Goal: Task Accomplishment & Management: Manage account settings

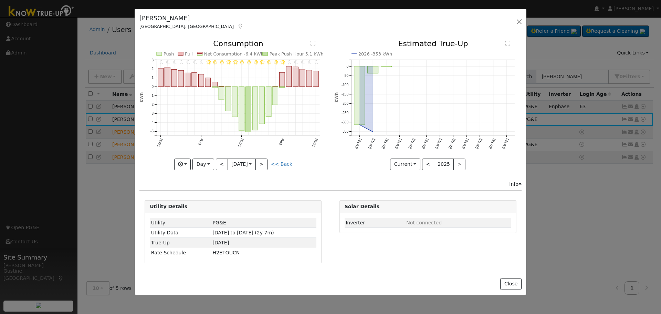
click at [509, 21] on div "[PERSON_NAME] [GEOGRAPHIC_DATA], [GEOGRAPHIC_DATA] Default Account Default Acco…" at bounding box center [331, 22] width 392 height 27
click at [513, 24] on div "[PERSON_NAME] [GEOGRAPHIC_DATA], [GEOGRAPHIC_DATA] Default Account Default Acco…" at bounding box center [331, 22] width 392 height 27
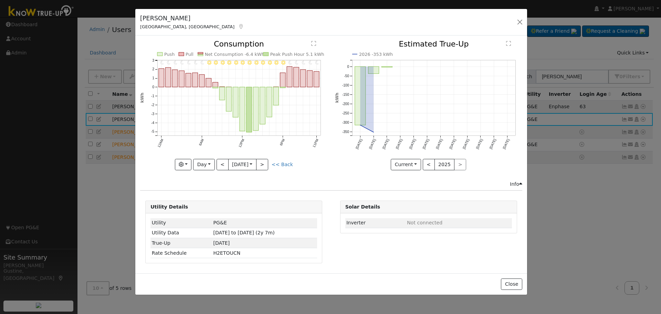
click at [515, 22] on div "[PERSON_NAME] [GEOGRAPHIC_DATA], [GEOGRAPHIC_DATA] Default Account Default Acco…" at bounding box center [331, 22] width 392 height 27
click at [518, 24] on button "button" at bounding box center [520, 22] width 10 height 10
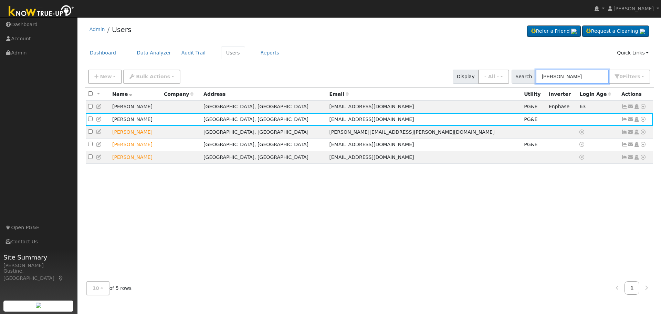
click at [568, 78] on input "[PERSON_NAME]" at bounding box center [572, 77] width 73 height 14
click at [564, 76] on input "[PERSON_NAME]" at bounding box center [572, 77] width 73 height 14
paste input "[PERSON_NAME]"
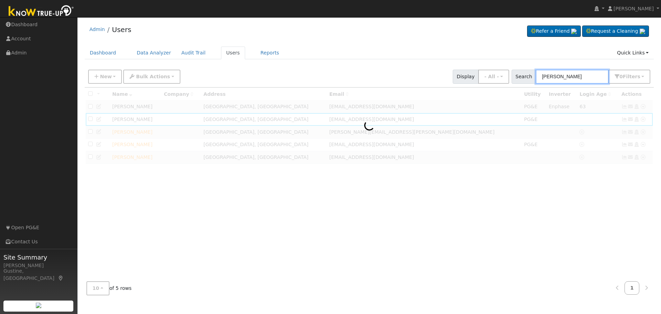
drag, startPoint x: 561, startPoint y: 79, endPoint x: 661, endPoint y: 77, distance: 100.3
click at [661, 77] on div "User Profile First name Last name Email Email Notifications No Emails No Emails…" at bounding box center [370, 165] width 584 height 297
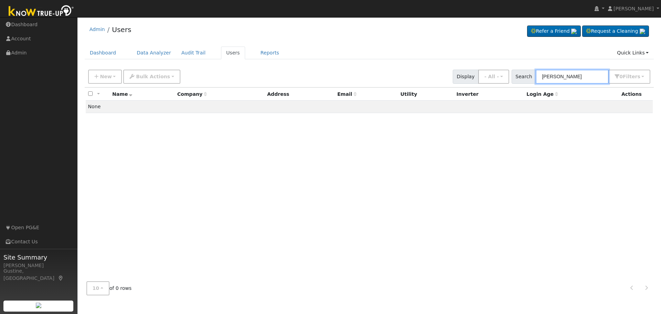
type input "[PERSON_NAME]"
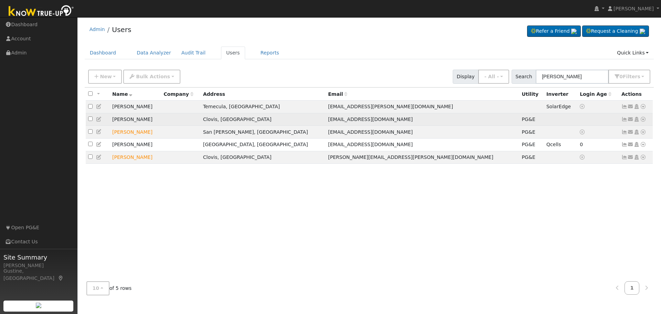
click at [623, 119] on icon at bounding box center [625, 119] width 6 height 5
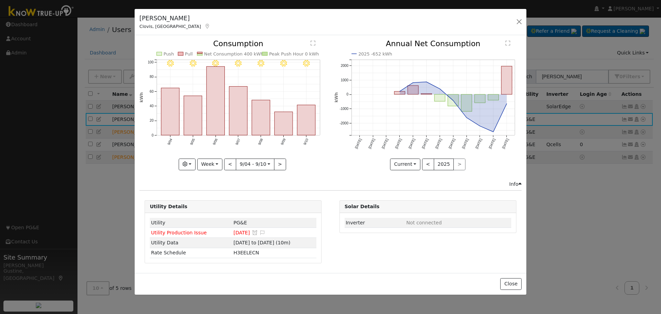
click at [309, 122] on rect "onclick=""" at bounding box center [307, 120] width 18 height 30
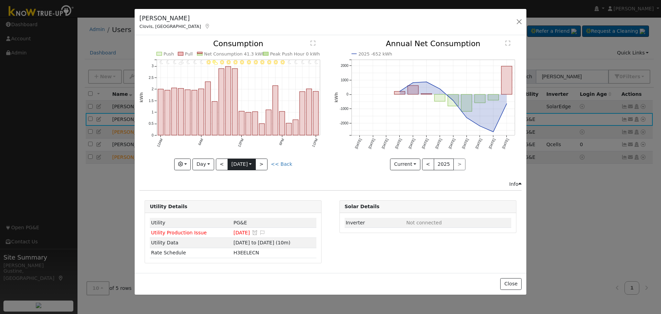
click at [234, 161] on input "[DATE]" at bounding box center [242, 164] width 28 height 11
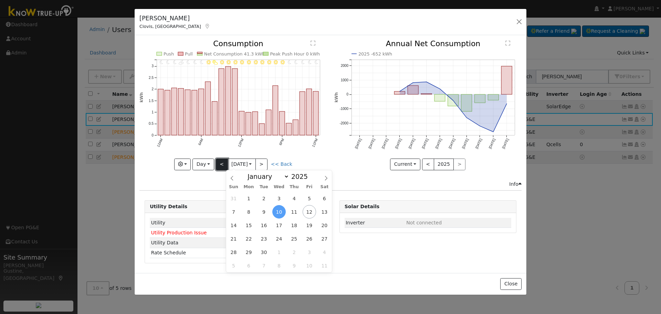
click at [220, 164] on button "<" at bounding box center [222, 164] width 12 height 12
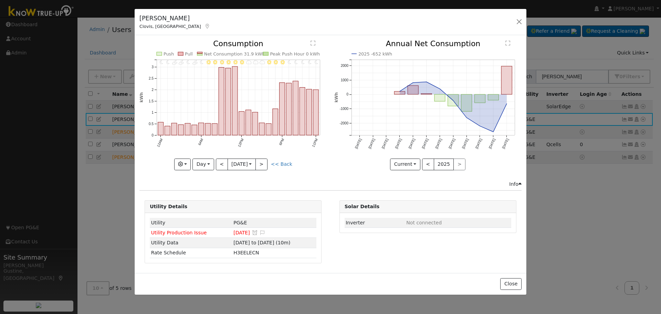
click at [213, 164] on div "11PM - Clear 10PM - Clear 9PM - Clear 8PM - Clear 7PM - Clear 6PM - Clear 5PM -…" at bounding box center [233, 105] width 187 height 130
click at [212, 164] on button "Day" at bounding box center [203, 164] width 21 height 12
click at [220, 190] on link "Week" at bounding box center [217, 188] width 48 height 10
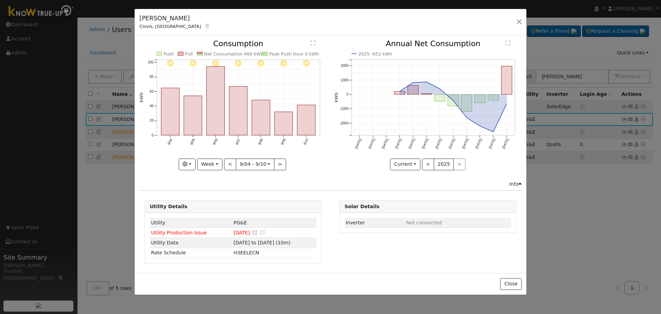
click at [233, 157] on icon "9/10 - MostlyClear 9/09 - Clear 9/08 - Clear 9/07 - Clear 9/06 - Clear 9/05 - C…" at bounding box center [233, 103] width 187 height 126
click at [230, 165] on button "<" at bounding box center [230, 164] width 12 height 12
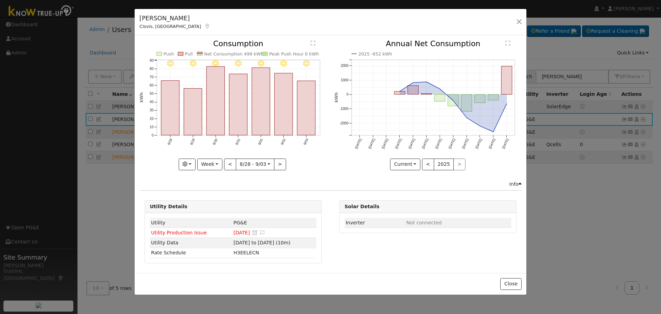
click at [230, 165] on div "9/03 - Clear 9/02 - Clear 9/01 - Clear 8/31 - Clear 8/30 - Clear 8/29 - Clear 8…" at bounding box center [233, 105] width 187 height 130
click at [230, 165] on button "<" at bounding box center [230, 164] width 12 height 12
click at [229, 111] on div at bounding box center [233, 105] width 187 height 130
click at [218, 111] on rect "onclick=""" at bounding box center [216, 106] width 18 height 58
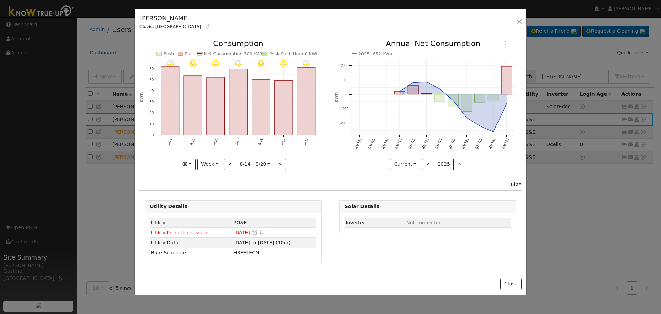
type input "[DATE]"
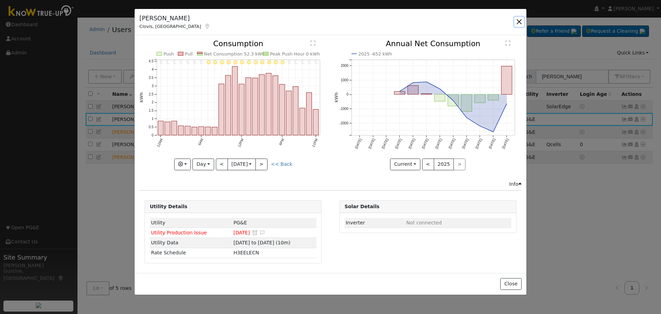
click at [520, 18] on button "button" at bounding box center [520, 22] width 10 height 10
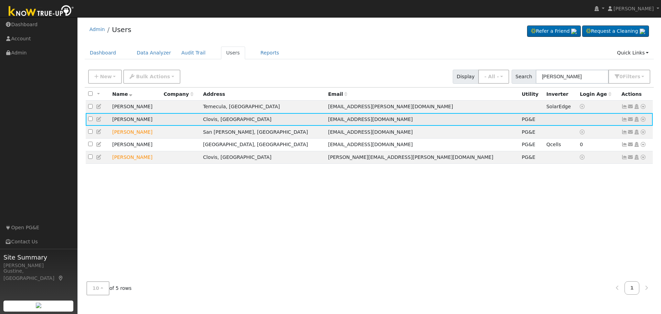
click at [622, 118] on link at bounding box center [625, 119] width 6 height 6
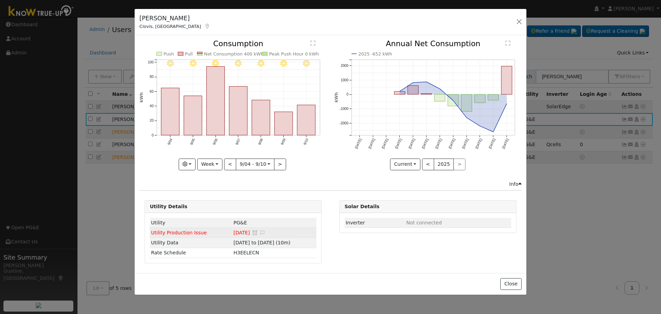
click at [234, 233] on span "[DATE]" at bounding box center [242, 233] width 17 height 6
click at [189, 234] on span "Utility Production Issue" at bounding box center [179, 233] width 56 height 6
click at [254, 171] on div "9/10 - MostlyClear 9/09 - Clear 9/08 - Clear 9/07 - Clear 9/06 - Clear 9/05 - C…" at bounding box center [233, 110] width 195 height 140
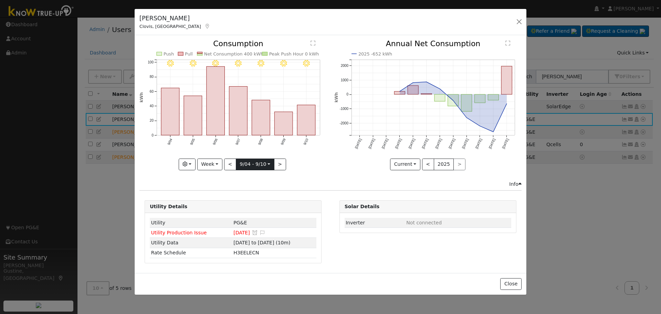
click at [254, 168] on input "[DATE]" at bounding box center [255, 164] width 38 height 11
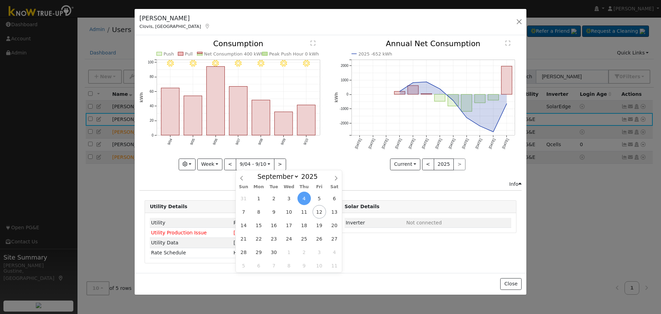
click at [300, 194] on span "4" at bounding box center [304, 198] width 13 height 13
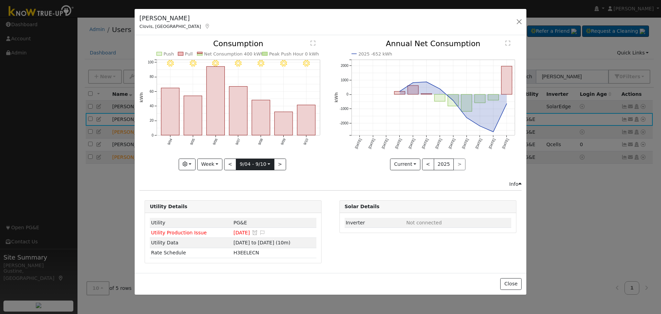
click at [256, 161] on input "[DATE]" at bounding box center [255, 164] width 38 height 11
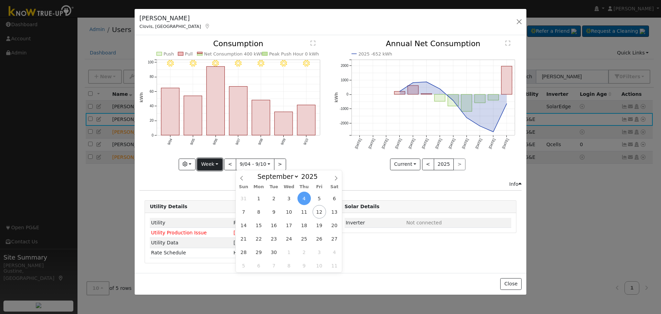
click at [213, 167] on button "Week" at bounding box center [209, 164] width 25 height 12
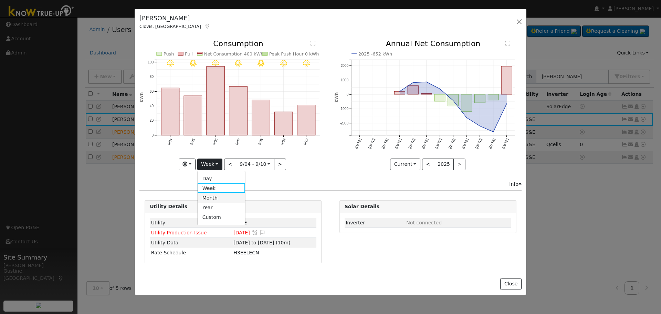
click at [230, 197] on link "Month" at bounding box center [222, 198] width 48 height 10
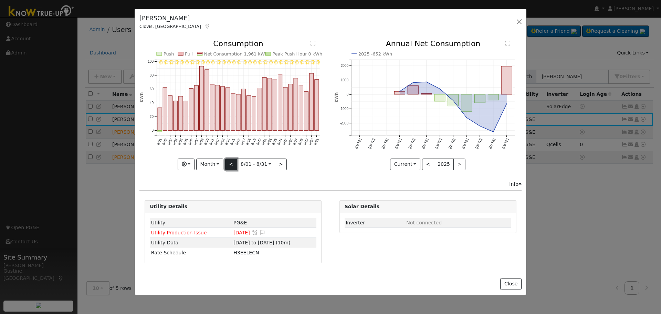
click at [237, 163] on button "<" at bounding box center [231, 164] width 12 height 12
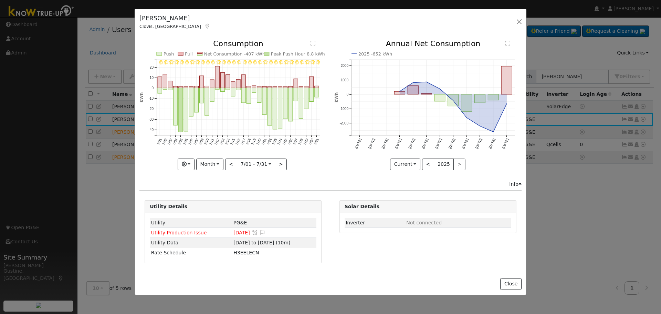
click at [319, 90] on icon "7/31 - Clear 7/30 - Clear 7/29 - Clear 7/28 - Clear 7/27 - Clear 7/26 - Clear 7…" at bounding box center [233, 103] width 187 height 126
click at [317, 91] on rect "onclick=""" at bounding box center [317, 92] width 4 height 9
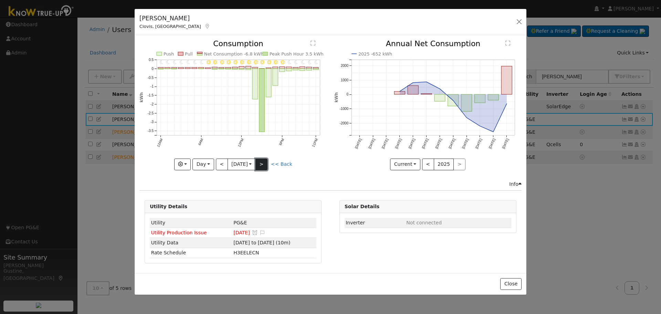
click at [262, 163] on button ">" at bounding box center [262, 164] width 12 height 12
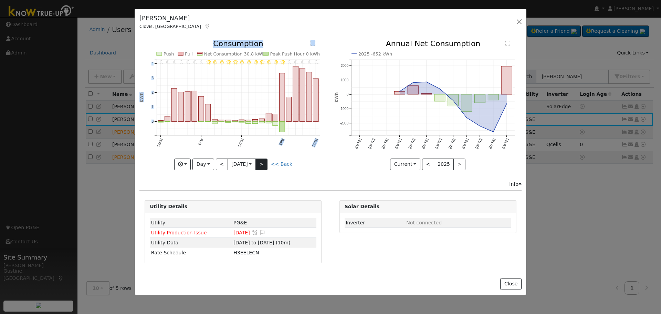
click at [267, 165] on div "11PM - Clear 10PM - Clear 9PM - Clear 8PM - Clear 7PM - Clear 6PM - Clear 5PM -…" at bounding box center [233, 105] width 187 height 130
click at [267, 165] on button ">" at bounding box center [262, 164] width 12 height 12
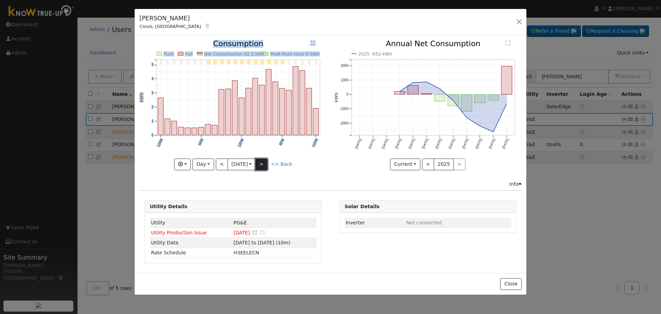
click at [266, 165] on button ">" at bounding box center [262, 164] width 12 height 12
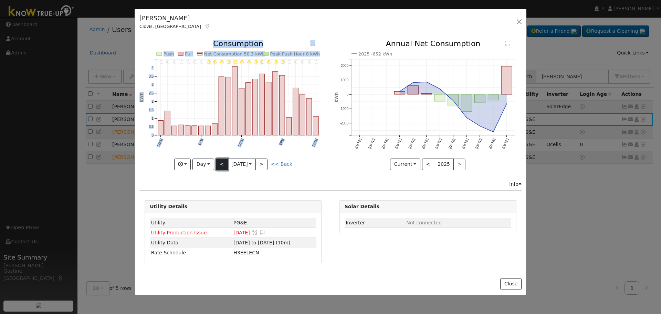
click at [219, 164] on button "<" at bounding box center [222, 164] width 12 height 12
type input "[DATE]"
